Goal: Browse casually: Explore the website without a specific task or goal

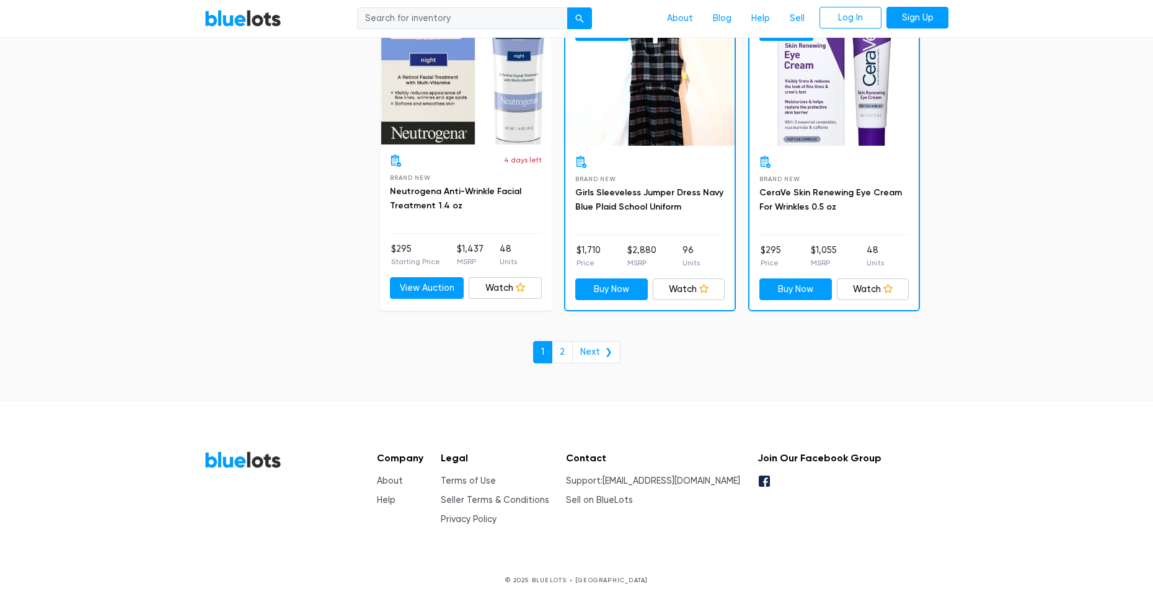
scroll to position [5321, 0]
click at [597, 343] on link "Next ❯" at bounding box center [596, 351] width 48 height 22
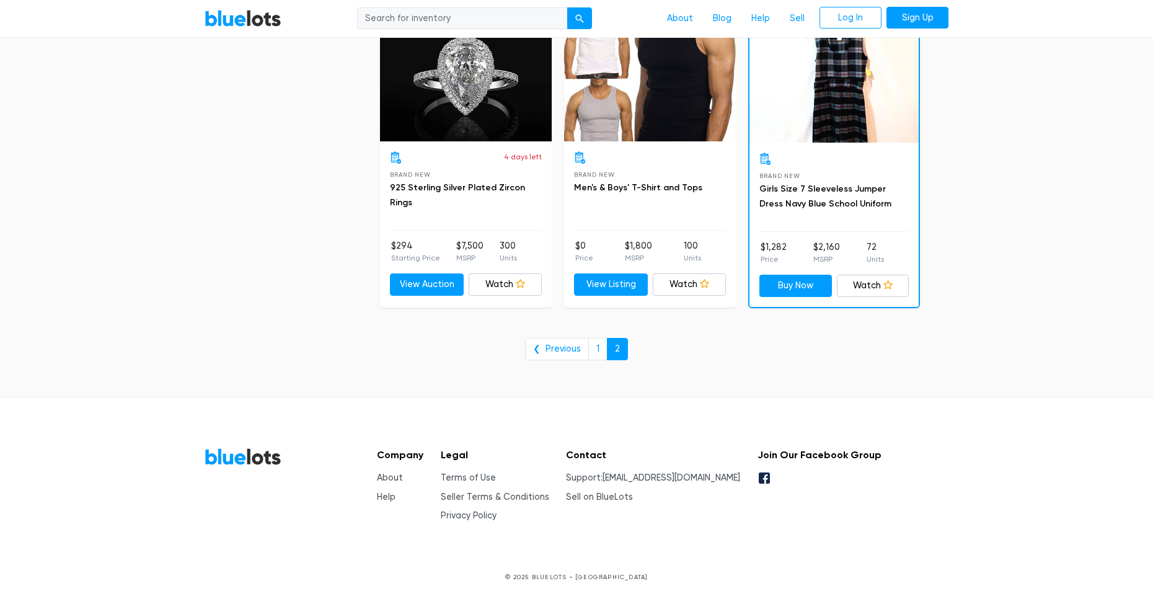
scroll to position [1657, 0]
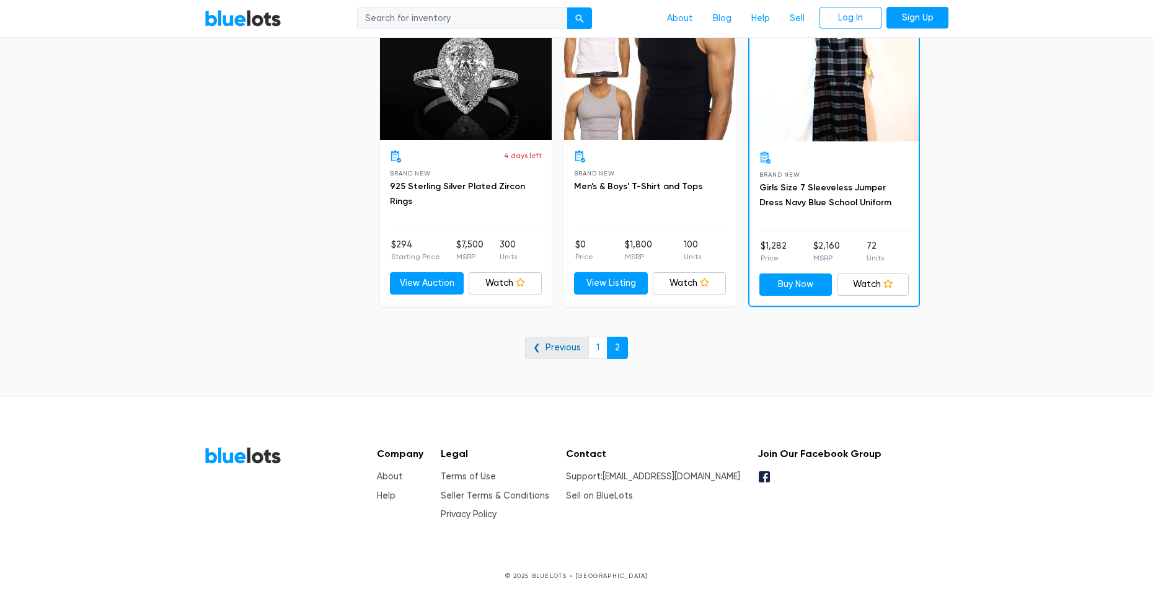
click at [555, 343] on link "❮ Previous" at bounding box center [557, 347] width 64 height 22
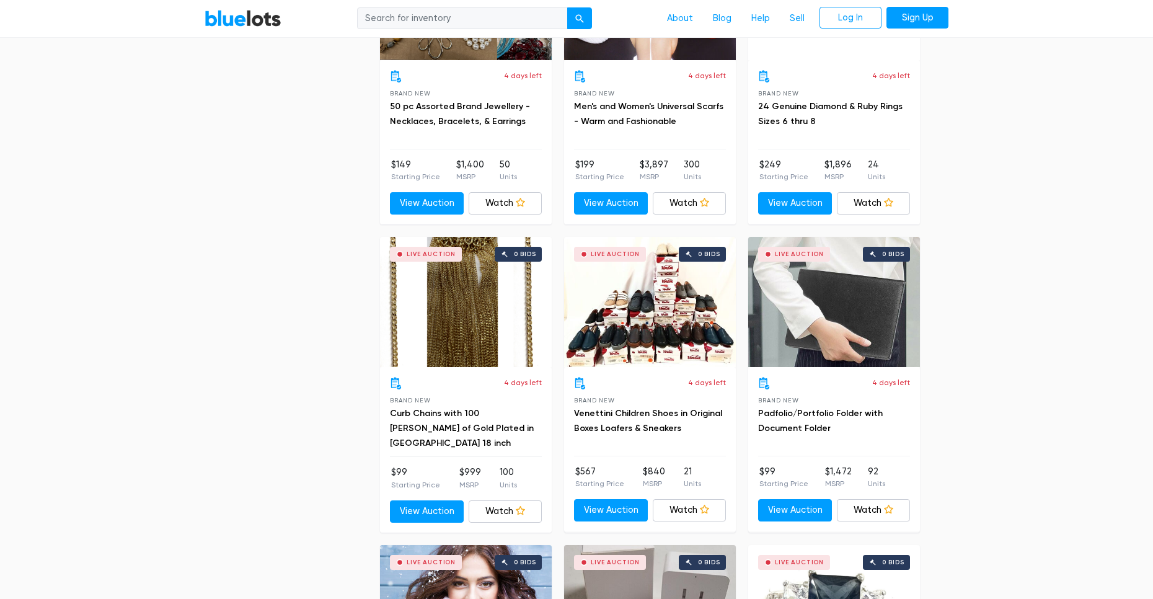
scroll to position [4337, 0]
